Goal: Task Accomplishment & Management: Manage account settings

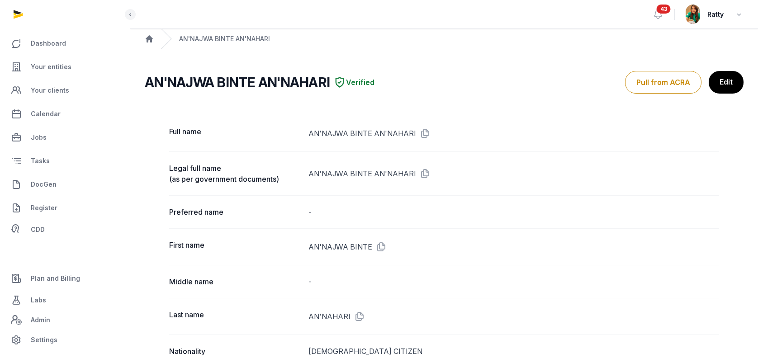
drag, startPoint x: 0, startPoint y: 0, endPoint x: 43, endPoint y: 64, distance: 76.9
click at [43, 64] on span "Your entities" at bounding box center [51, 67] width 41 height 11
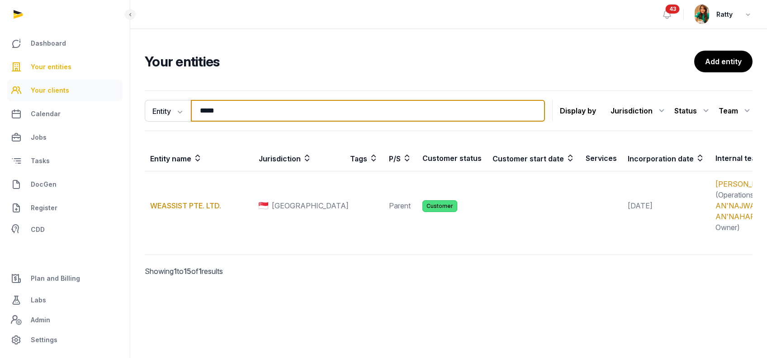
drag, startPoint x: 113, startPoint y: 94, endPoint x: 78, endPoint y: 87, distance: 36.0
click at [80, 87] on div "Dashboard Your entities Your clients Calendar Jobs Tasks DocGen Register CDD Pl…" at bounding box center [383, 179] width 767 height 358
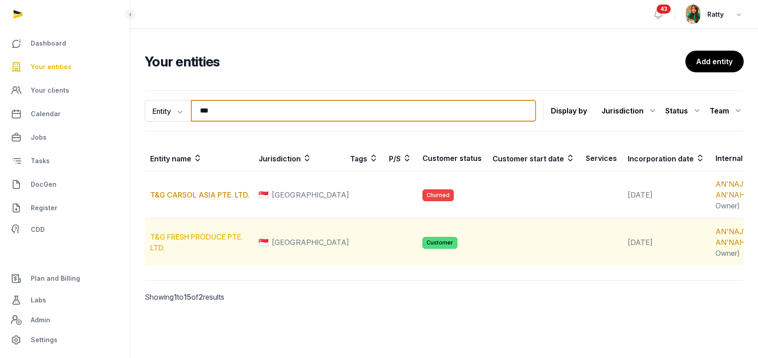
type input "***"
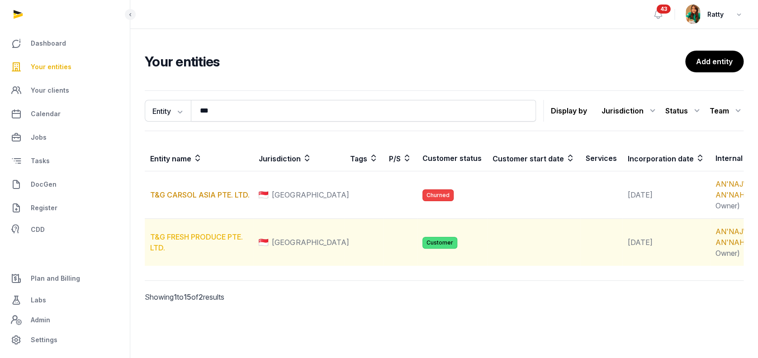
click at [191, 252] on link "T&G FRESH PRODUCE PTE. LTD." at bounding box center [196, 243] width 93 height 20
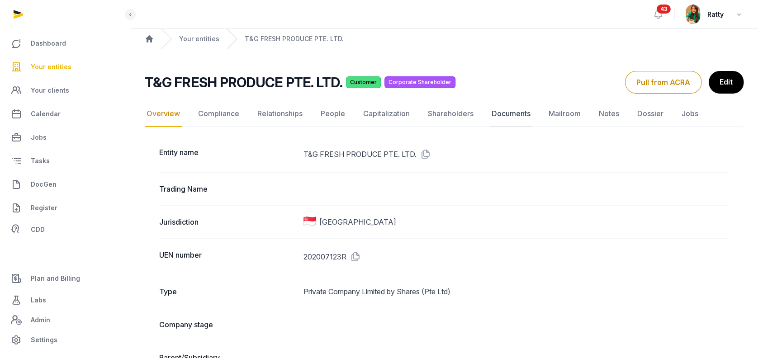
click at [505, 117] on link "Documents" at bounding box center [511, 114] width 43 height 26
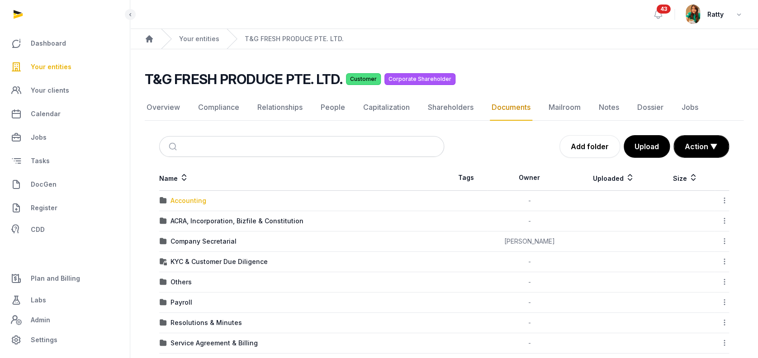
click at [194, 199] on div "Accounting" at bounding box center [189, 200] width 36 height 9
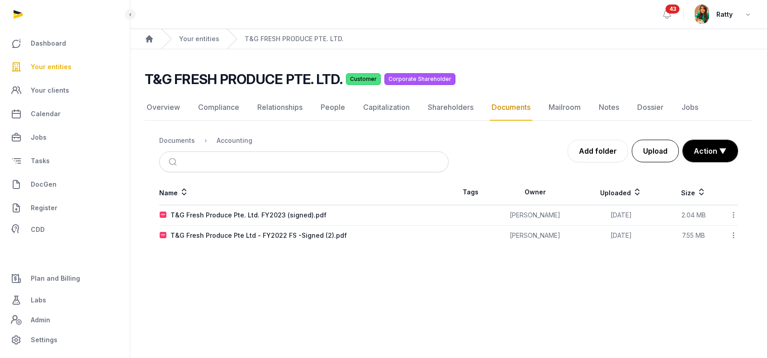
click at [642, 145] on button "Upload" at bounding box center [655, 151] width 47 height 23
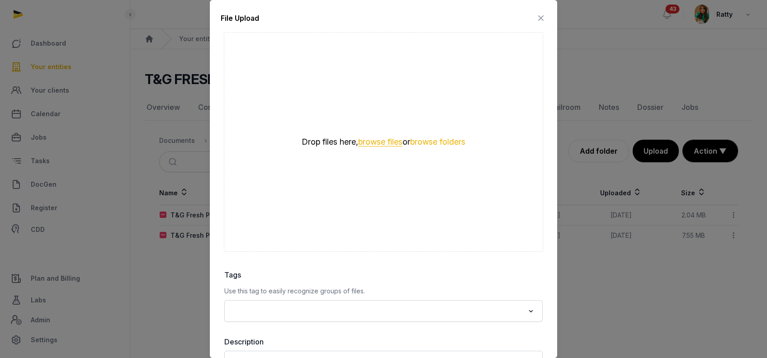
click at [367, 139] on button "browse files" at bounding box center [380, 142] width 44 height 9
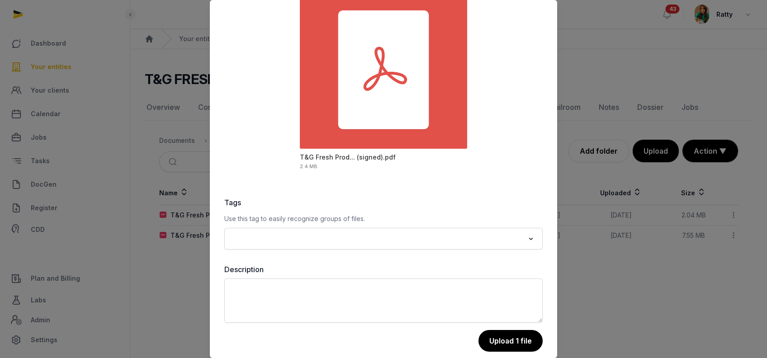
scroll to position [84, 0]
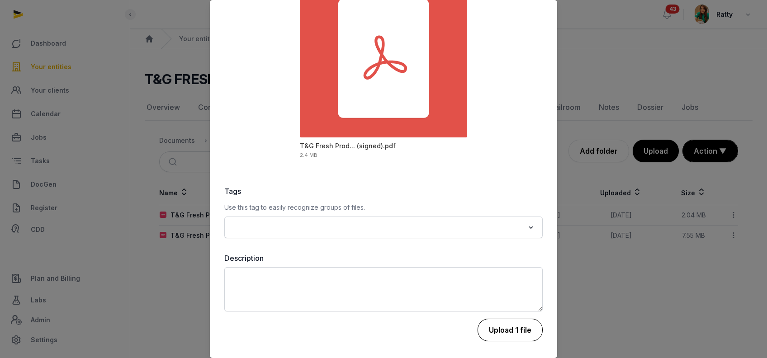
click at [515, 326] on button "Upload 1 file" at bounding box center [510, 330] width 65 height 23
